Goal: Task Accomplishment & Management: Manage account settings

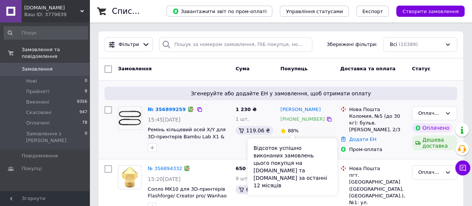
click at [292, 132] on span "88%" at bounding box center [293, 131] width 11 height 6
click at [288, 157] on div "Відсоток успішно виконаних замовлень цього покупця на Prom.ua та Bigl.ua за ост…" at bounding box center [293, 166] width 90 height 57
click at [288, 158] on div "Відсоток успішно виконаних замовлень цього покупця на Prom.ua та Bigl.ua за ост…" at bounding box center [293, 166] width 90 height 57
click at [294, 160] on div "Відсоток успішно виконаних замовлень цього покупця на Prom.ua та Bigl.ua за ост…" at bounding box center [293, 166] width 90 height 57
